Goal: Task Accomplishment & Management: Use online tool/utility

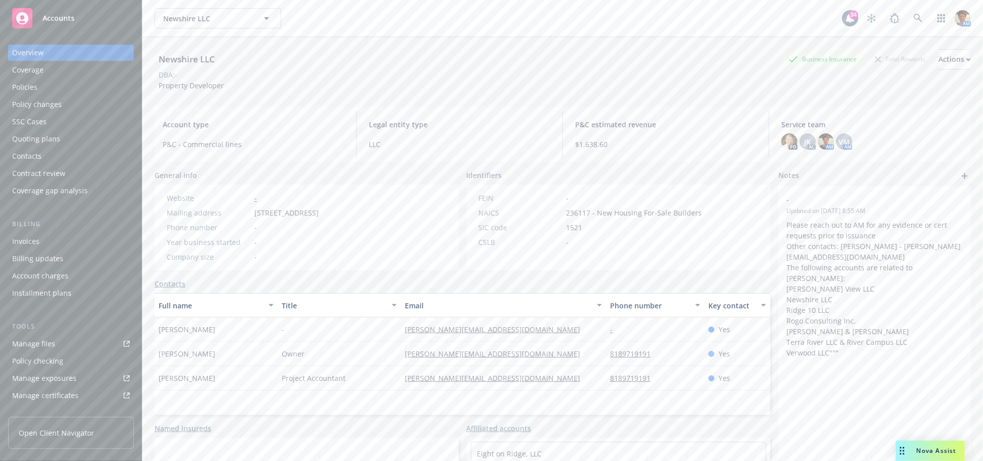
scroll to position [113, 0]
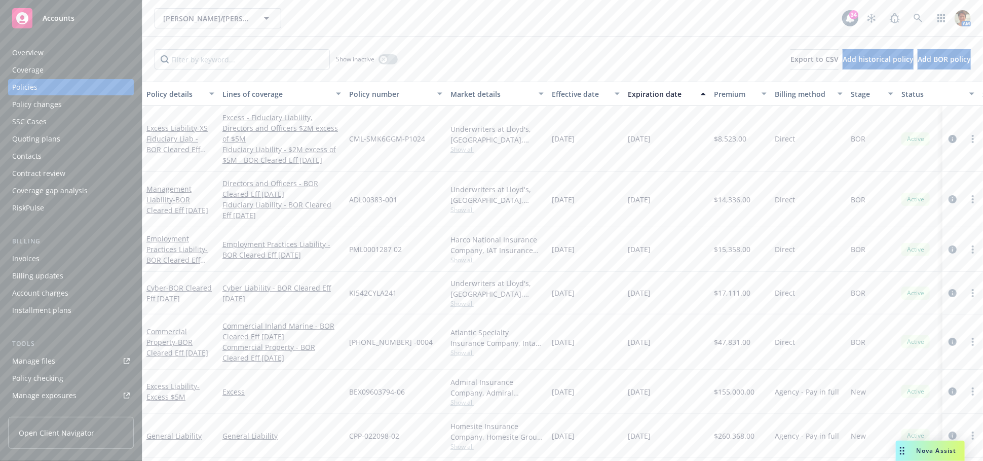
click at [31, 142] on div "Quoting plans" at bounding box center [36, 139] width 48 height 16
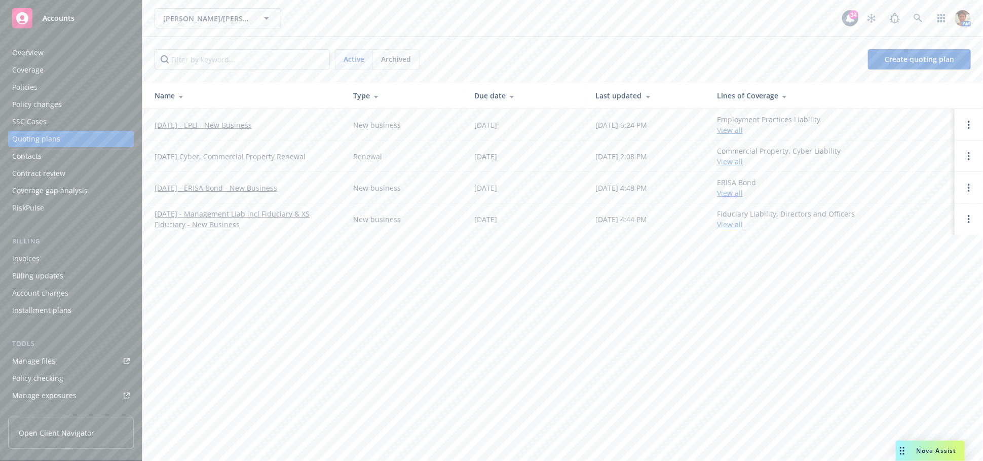
click at [202, 127] on link "10/1/25 - EPLI - New Business" at bounding box center [203, 125] width 97 height 11
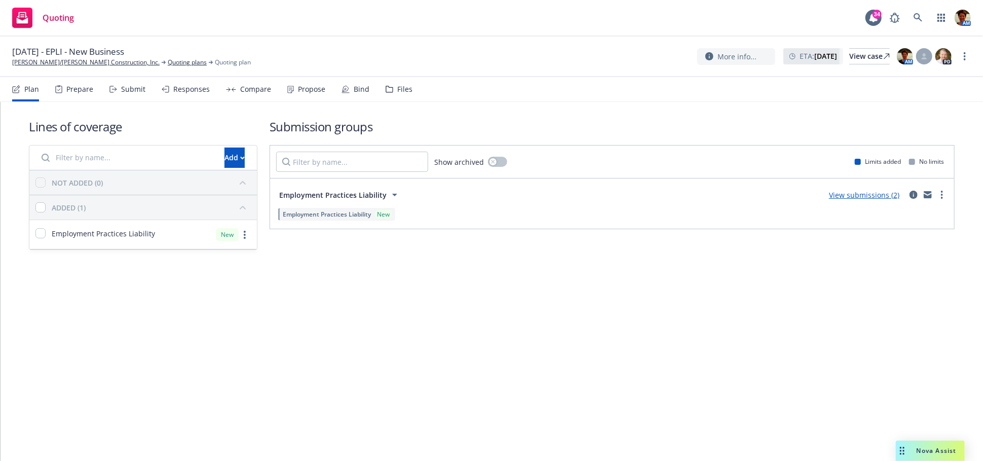
click at [139, 91] on div "Submit" at bounding box center [133, 89] width 24 height 8
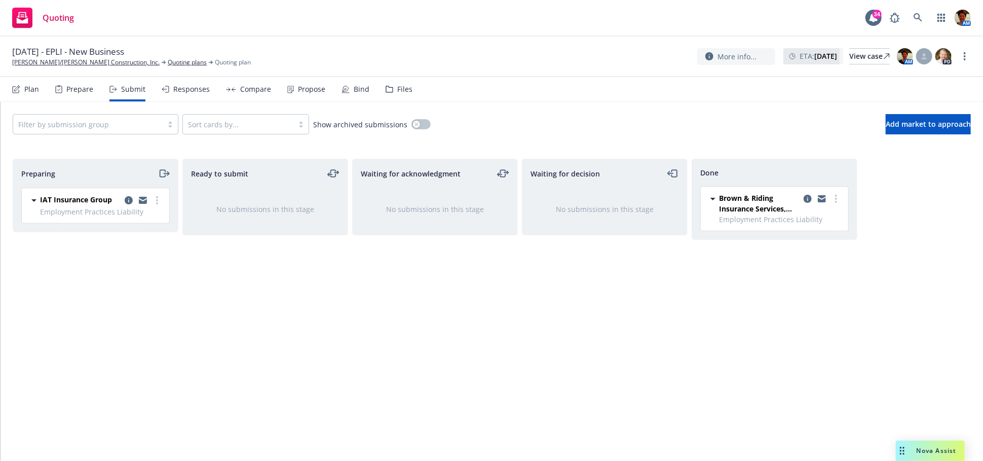
click at [191, 92] on div "Responses" at bounding box center [191, 89] width 36 height 8
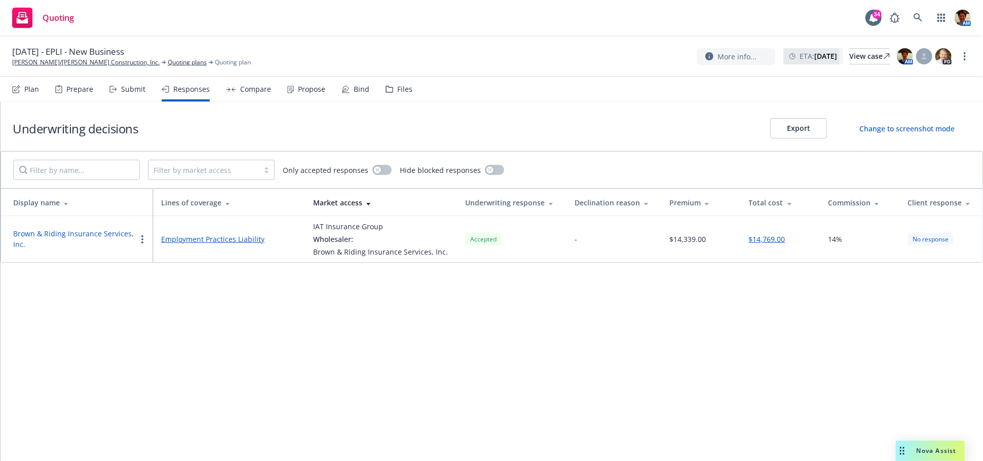
click at [132, 88] on div "Submit" at bounding box center [133, 89] width 24 height 8
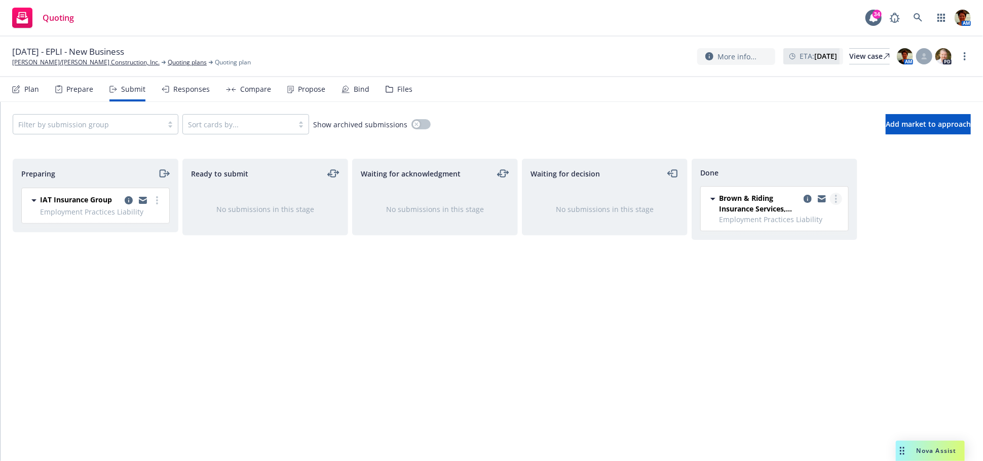
click at [837, 196] on icon "more" at bounding box center [836, 199] width 2 height 8
drag, startPoint x: 792, startPoint y: 301, endPoint x: 599, endPoint y: 228, distance: 206.4
click at [791, 301] on span "Copy logging email" at bounding box center [784, 300] width 89 height 10
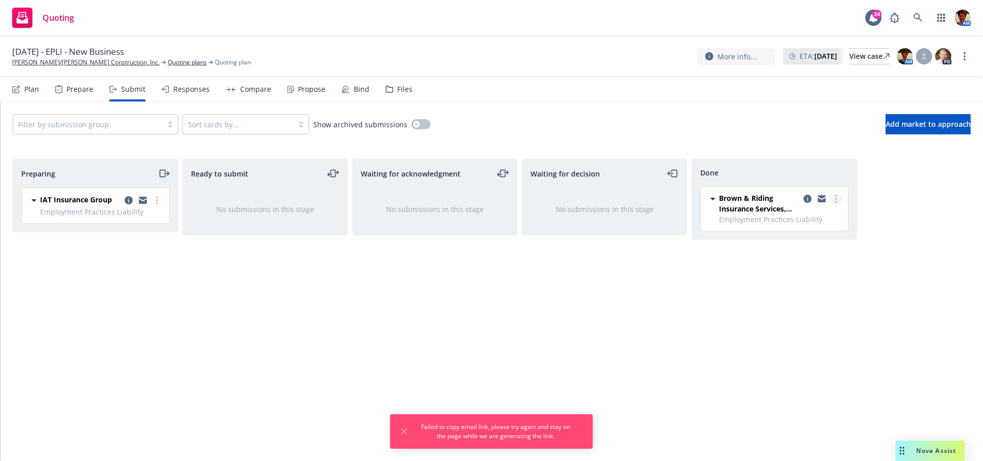
click at [840, 199] on link "more" at bounding box center [836, 199] width 12 height 12
click at [796, 302] on span "Copy logging email" at bounding box center [784, 300] width 89 height 10
